Goal: Task Accomplishment & Management: Complete application form

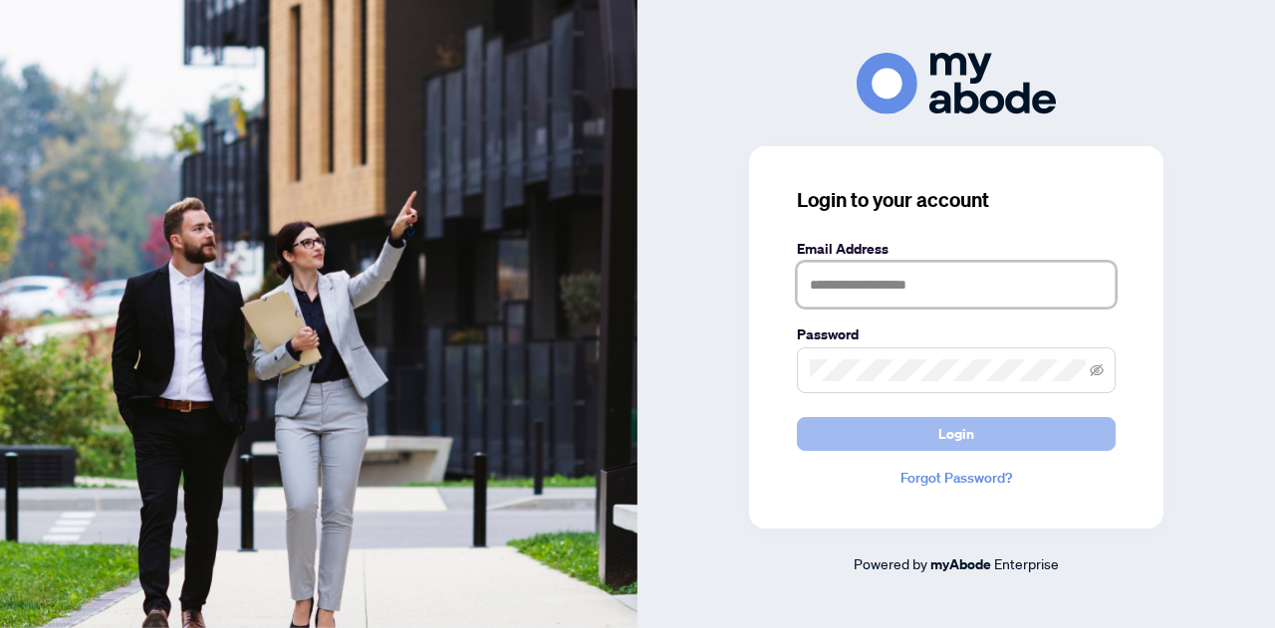
type input "**********"
click at [922, 431] on button "Login" at bounding box center [956, 434] width 319 height 34
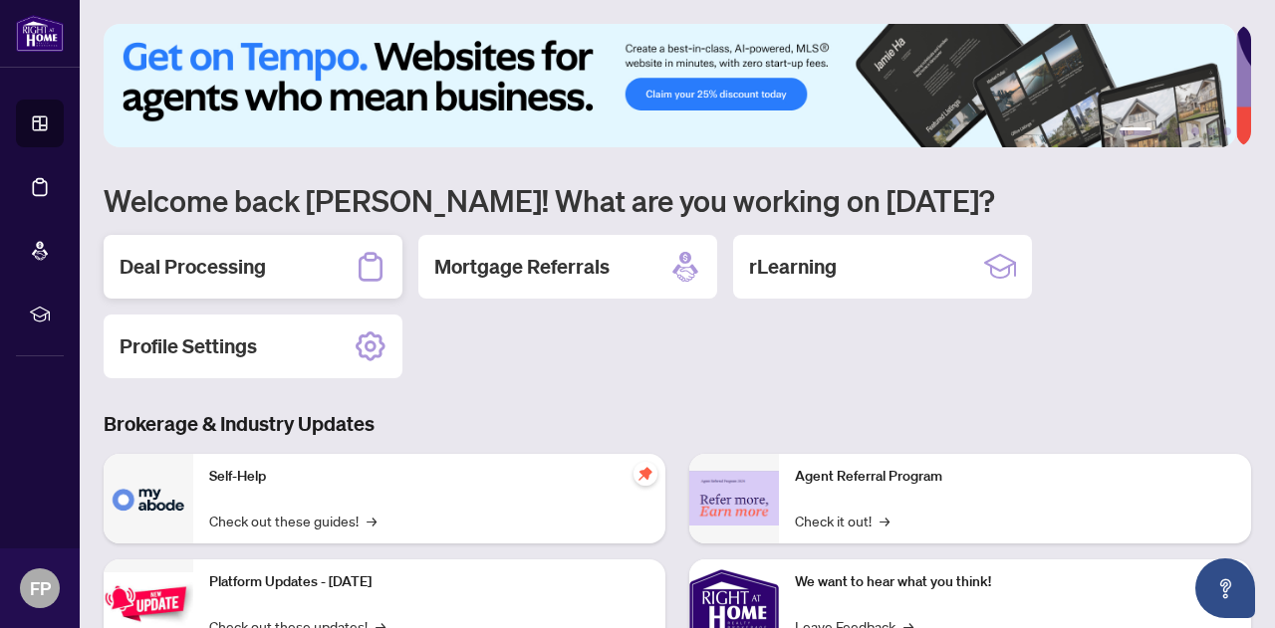
click at [273, 263] on div "Deal Processing" at bounding box center [253, 267] width 299 height 64
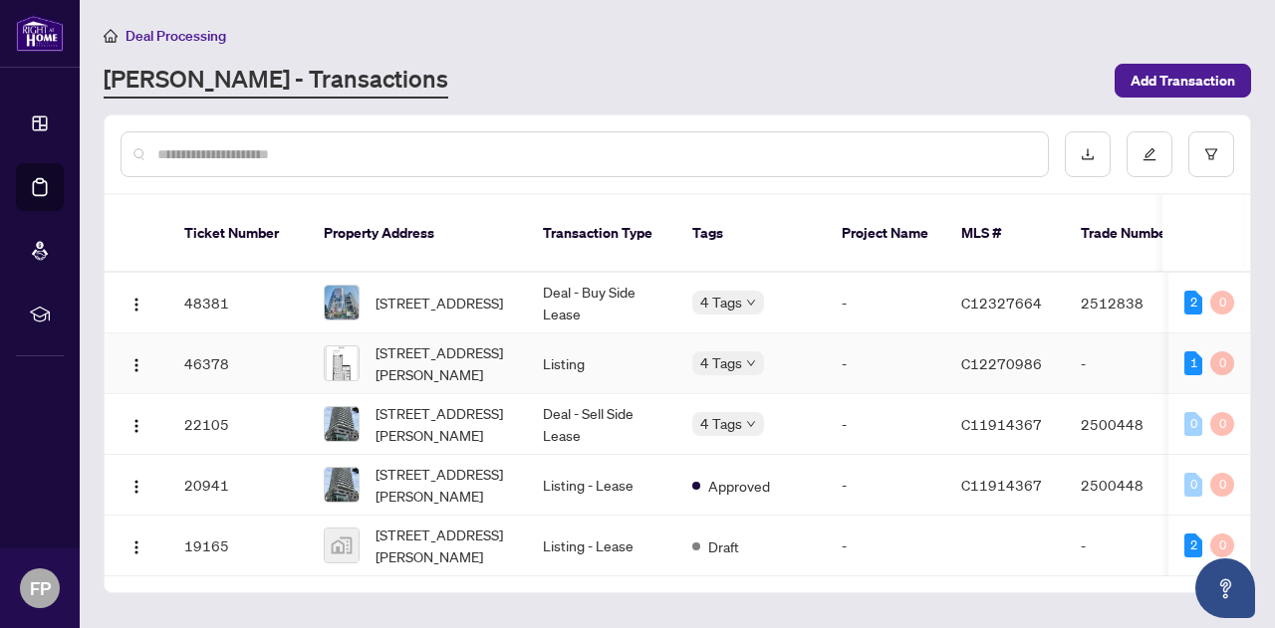
click at [577, 340] on td "Listing" at bounding box center [601, 364] width 149 height 61
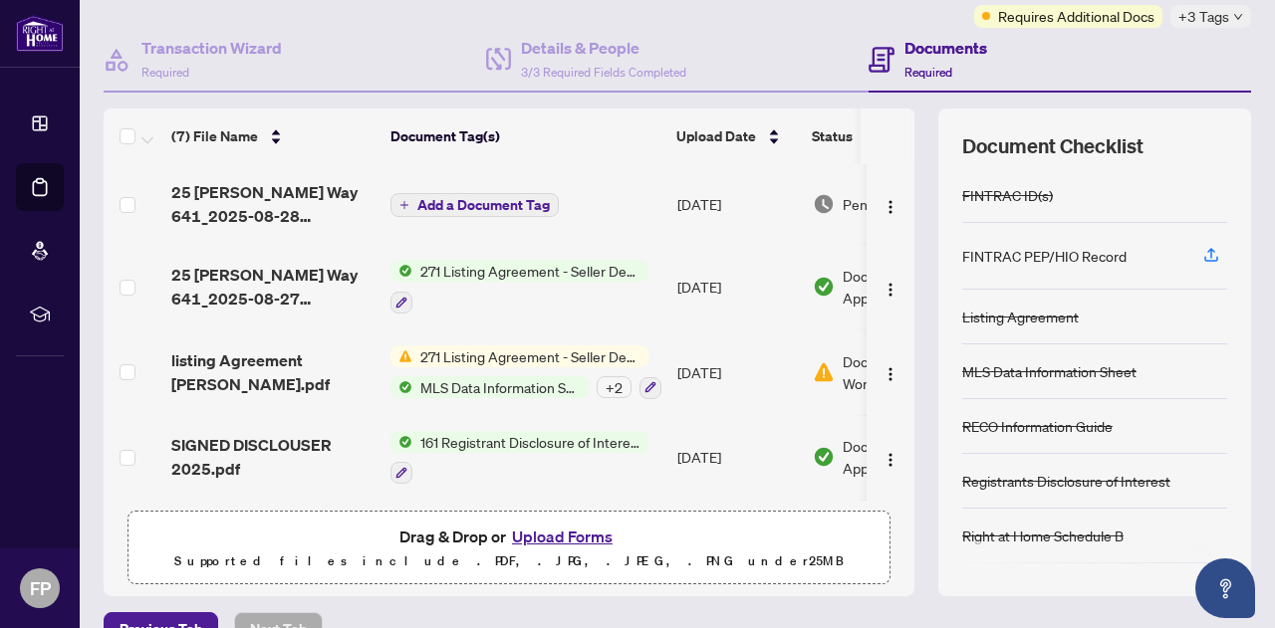
scroll to position [203, 0]
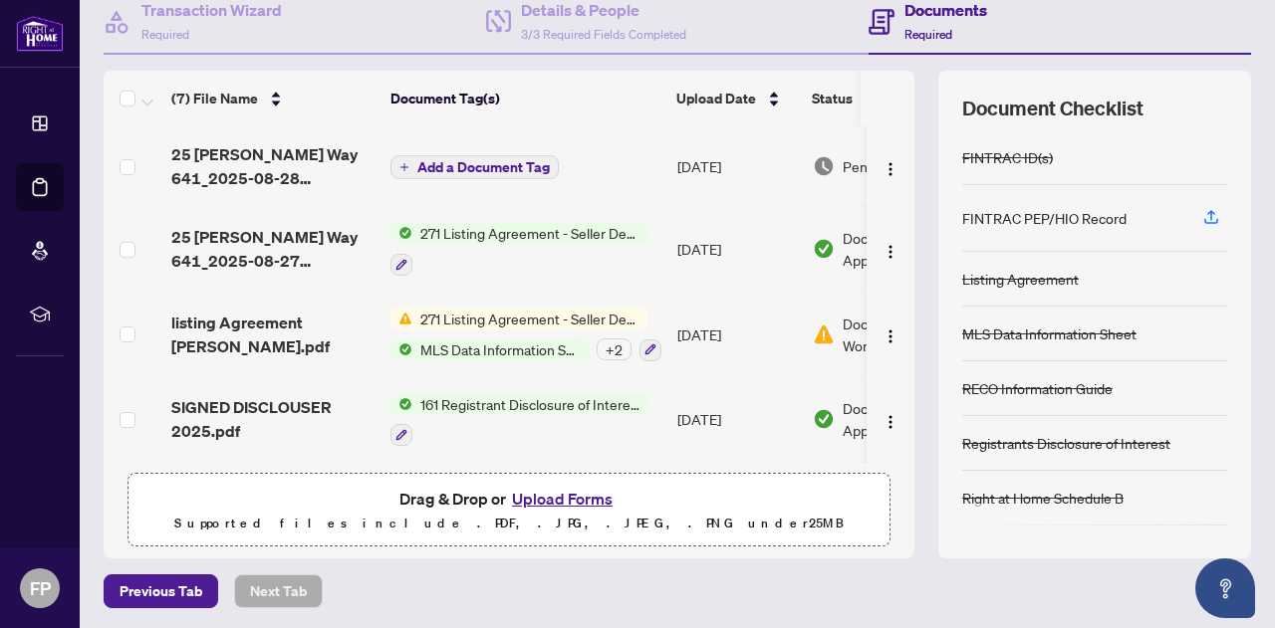
click at [535, 491] on button "Upload Forms" at bounding box center [562, 499] width 113 height 26
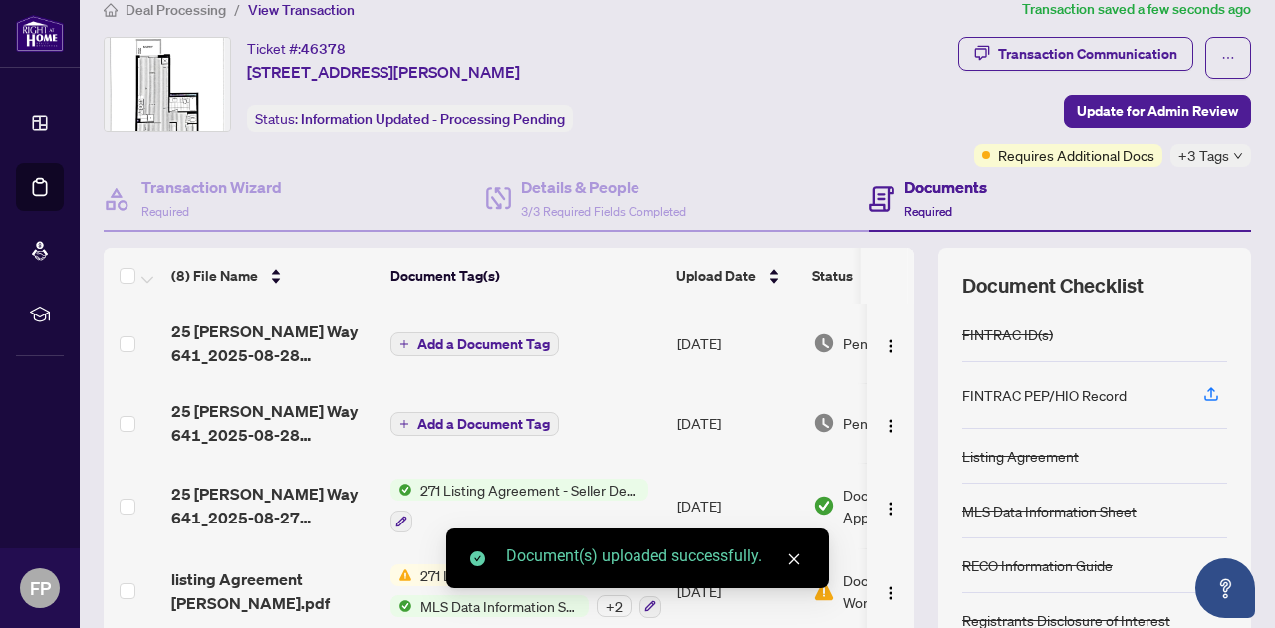
scroll to position [0, 0]
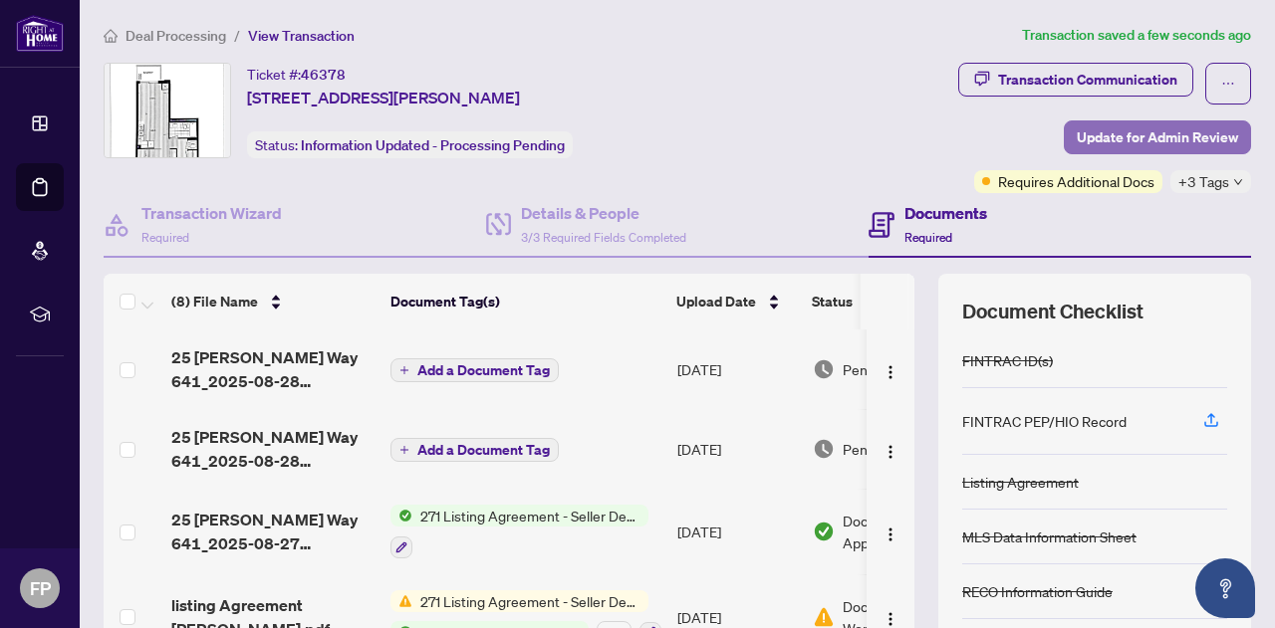
click at [1126, 136] on span "Update for Admin Review" at bounding box center [1157, 138] width 161 height 32
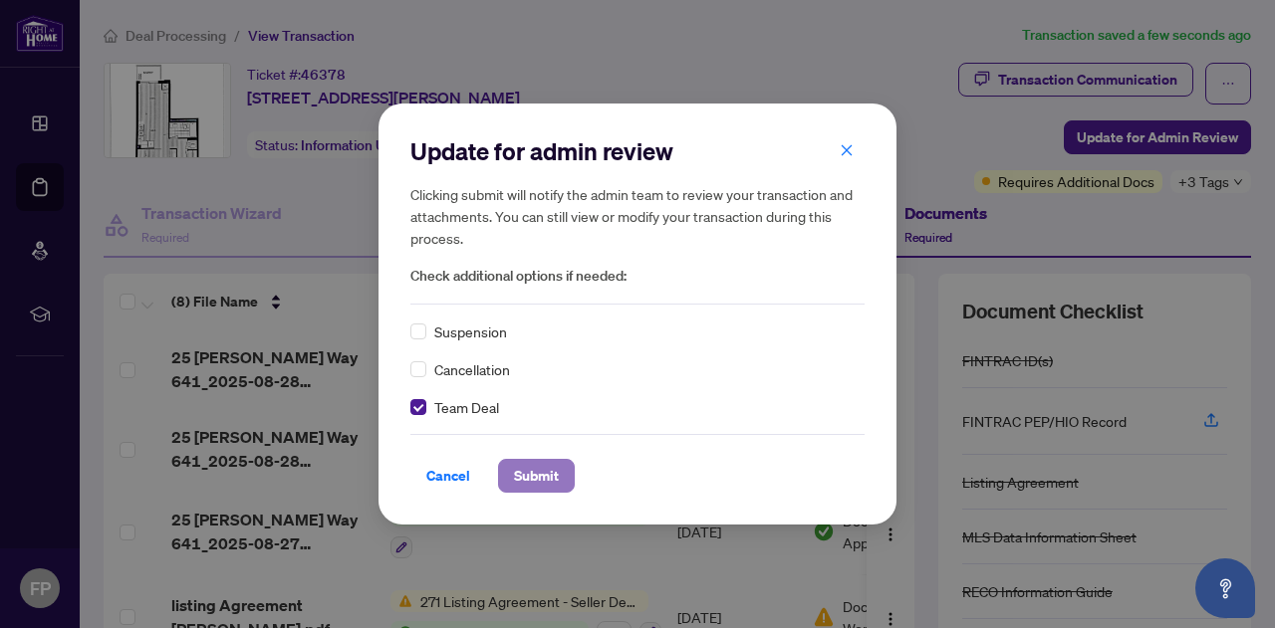
click at [544, 479] on span "Submit" at bounding box center [536, 476] width 45 height 32
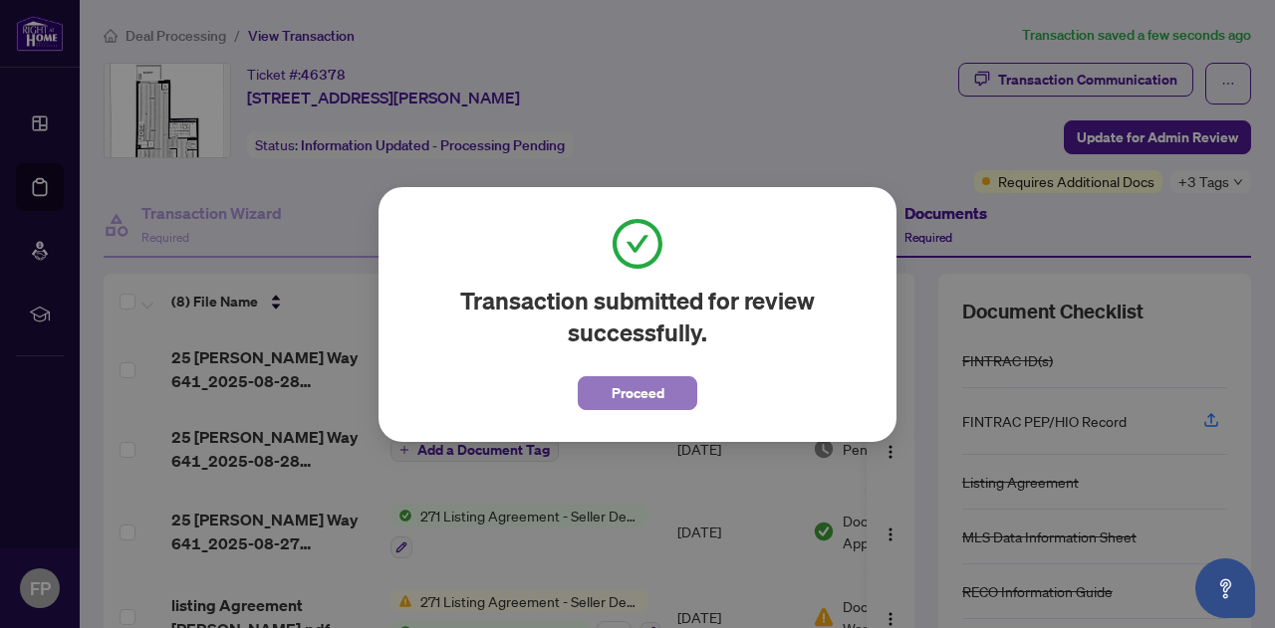
click at [617, 403] on span "Proceed" at bounding box center [638, 393] width 53 height 32
